Goal: Information Seeking & Learning: Learn about a topic

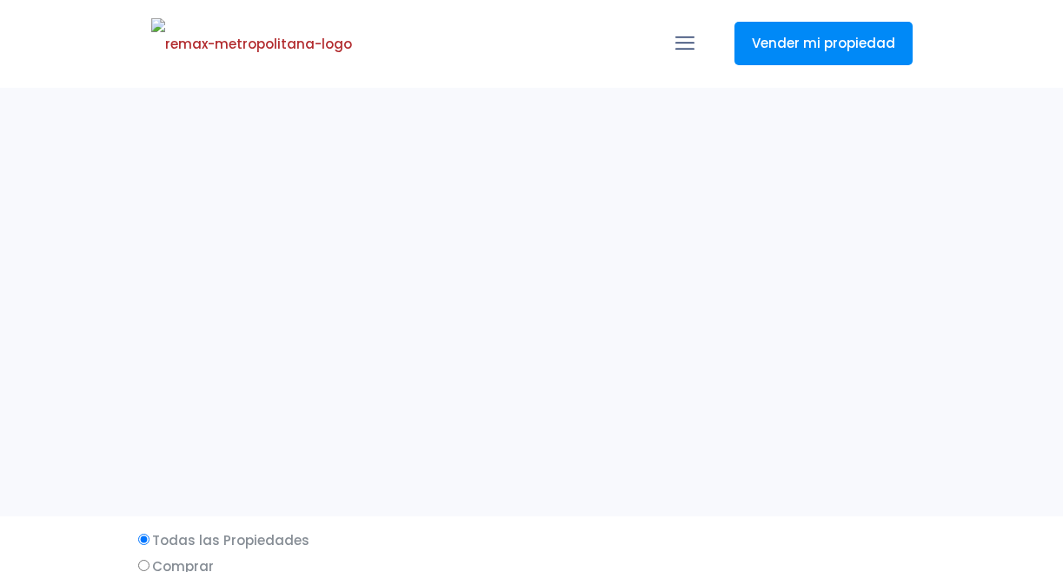
select select
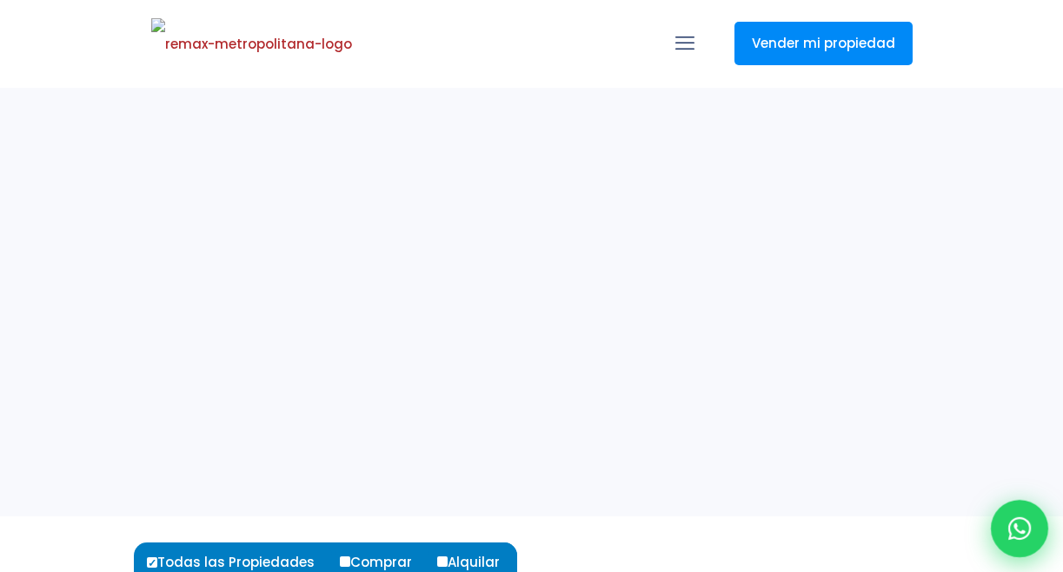
click at [1023, 529] on icon at bounding box center [1020, 528] width 23 height 23
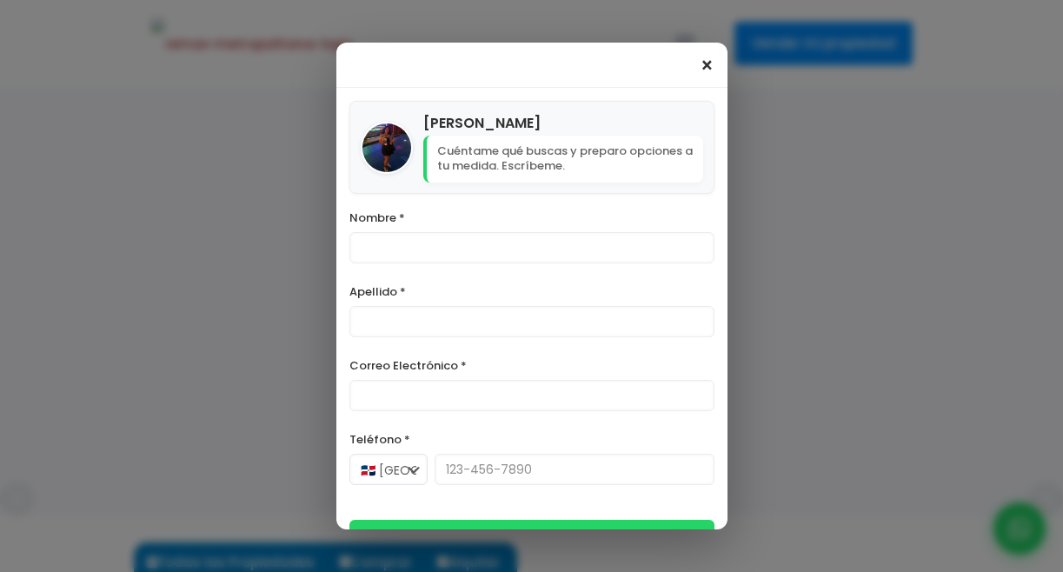
click at [704, 73] on span "×" at bounding box center [707, 66] width 15 height 21
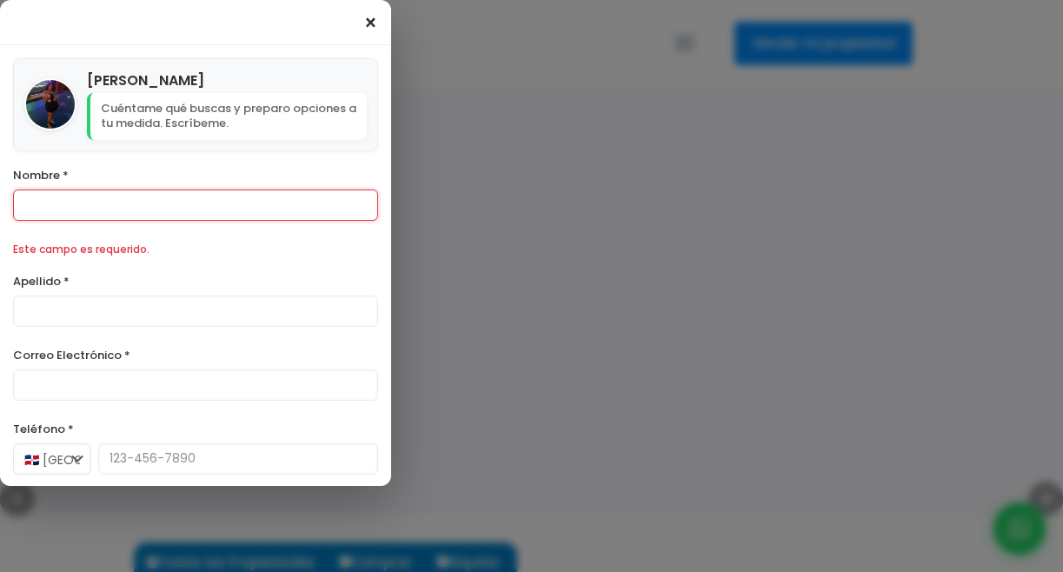
scroll to position [145, 0]
